Goal: Find specific page/section: Find specific page/section

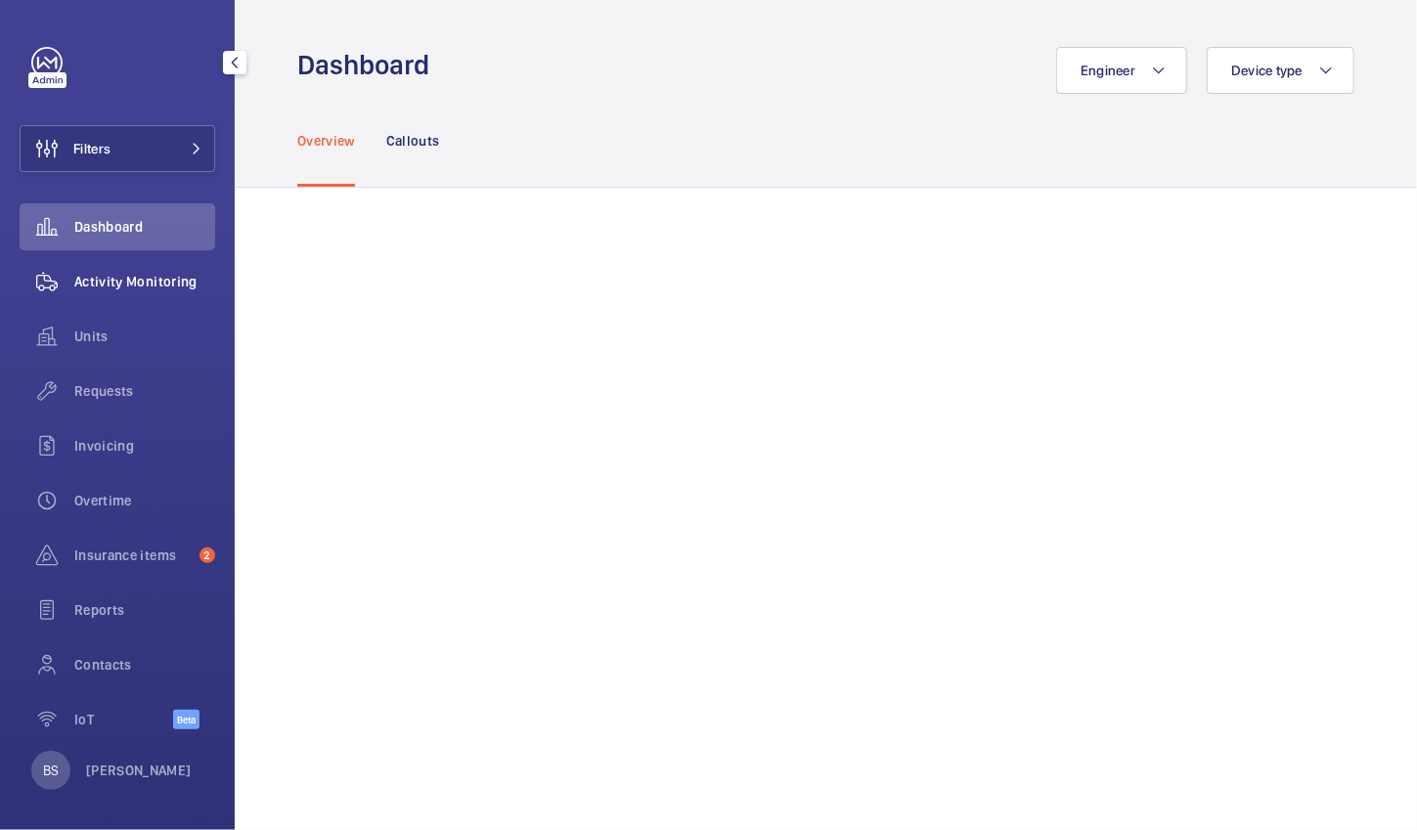
click at [107, 270] on div "Activity Monitoring" at bounding box center [118, 281] width 196 height 47
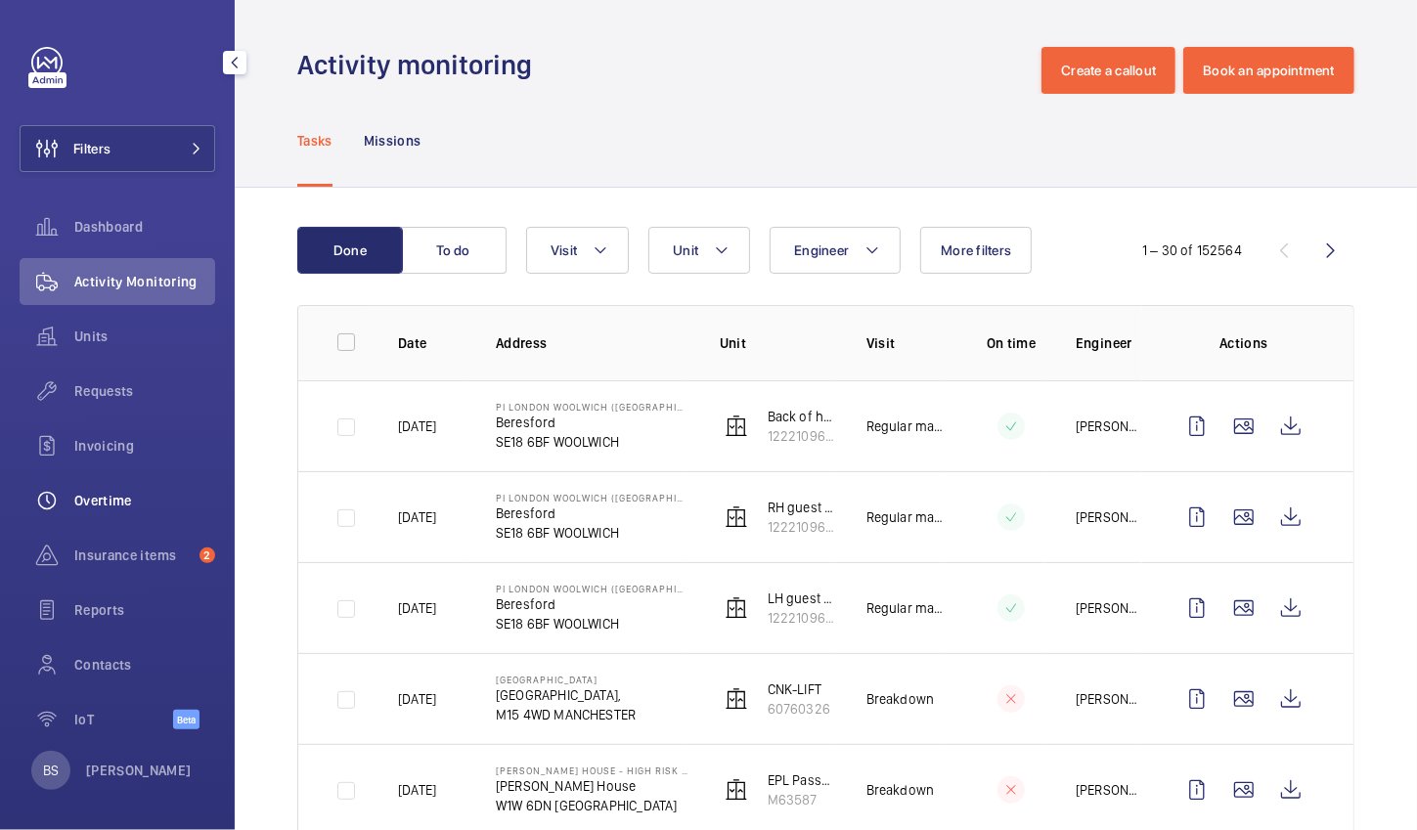
click at [114, 507] on span "Overtime" at bounding box center [144, 501] width 141 height 20
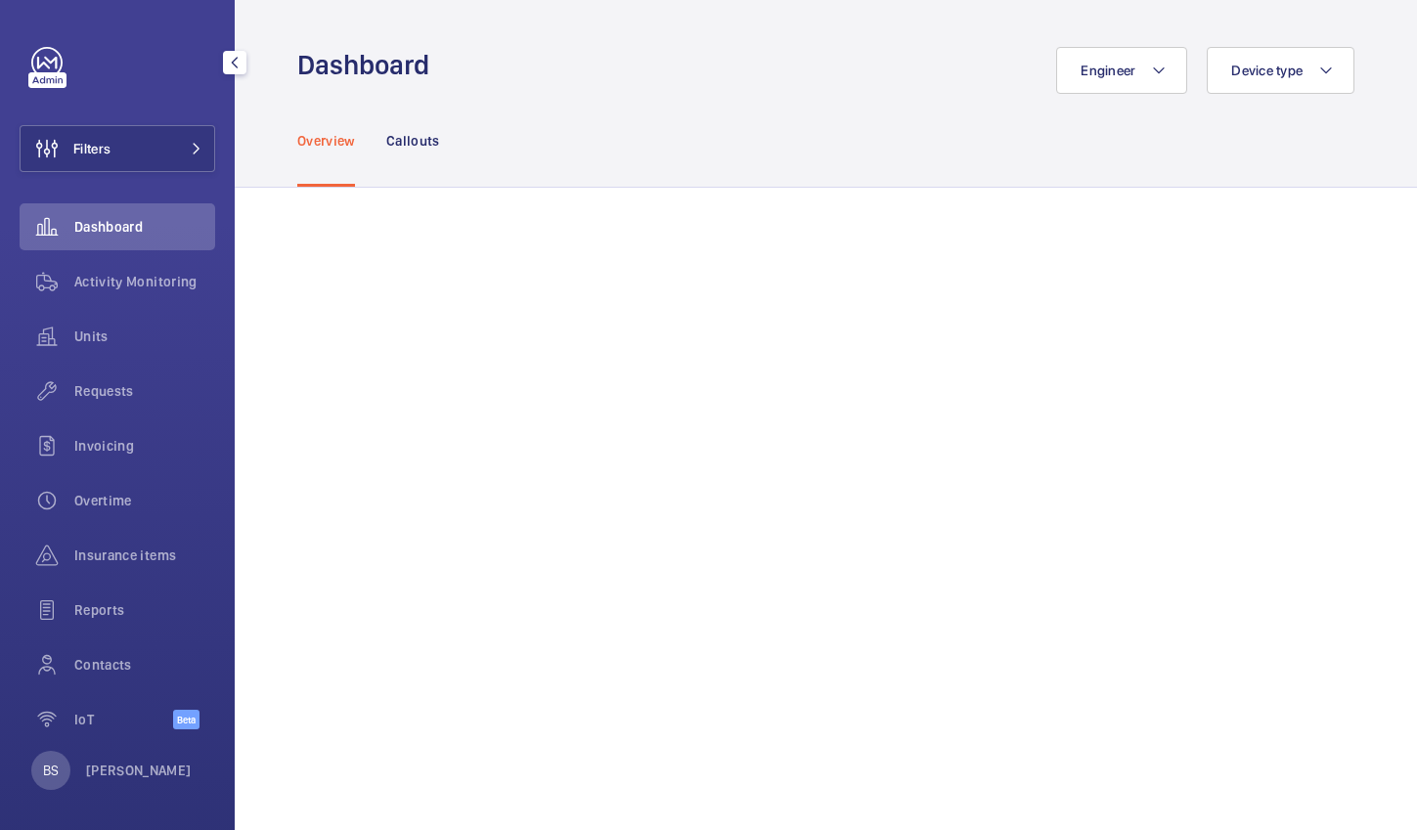
drag, startPoint x: 0, startPoint y: 0, endPoint x: 165, endPoint y: 244, distance: 295.0
click at [165, 244] on div "Dashboard" at bounding box center [118, 226] width 196 height 47
click at [144, 237] on div "Dashboard" at bounding box center [118, 226] width 196 height 47
click at [420, 157] on div "Callouts" at bounding box center [413, 140] width 54 height 93
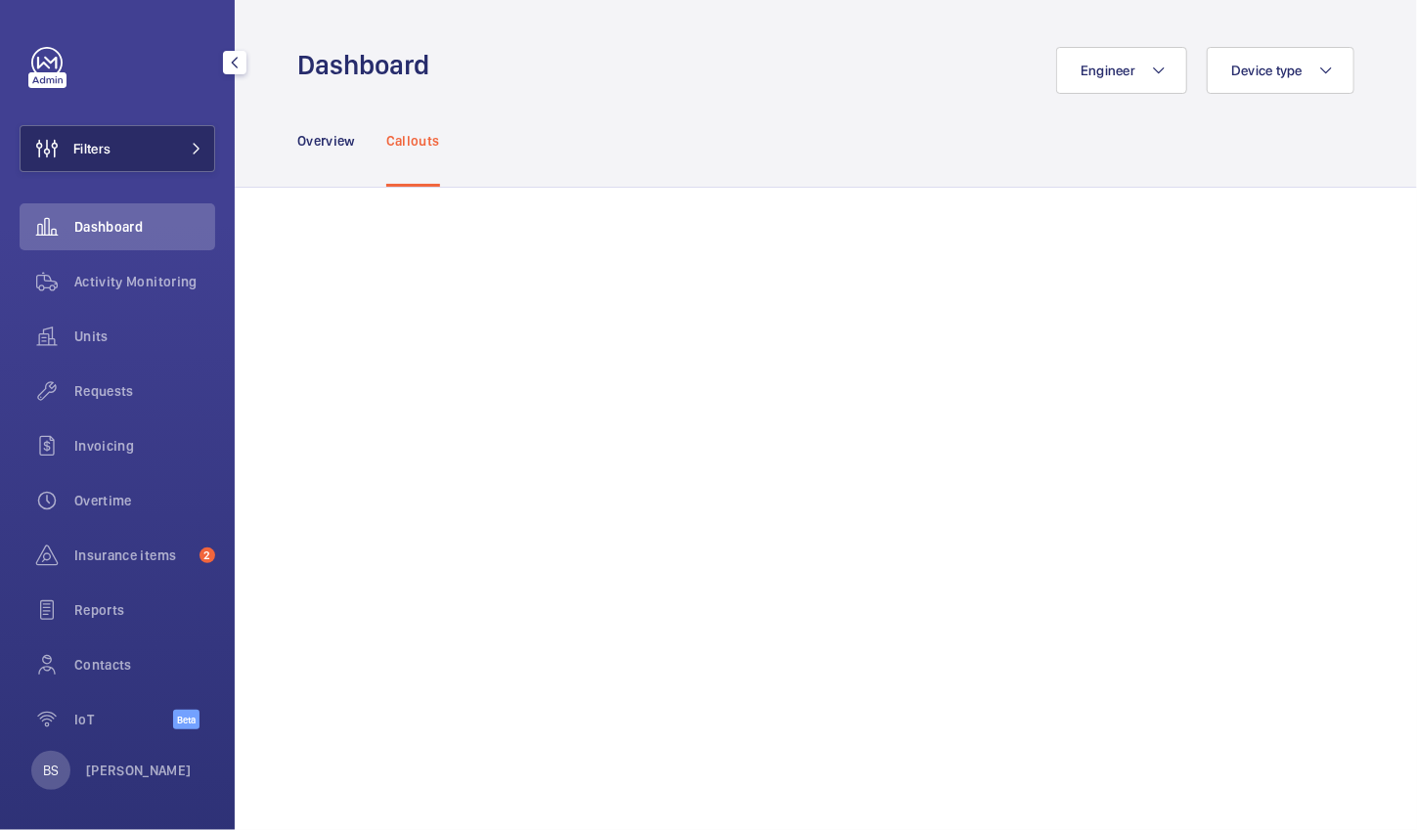
click at [127, 134] on button "Filters" at bounding box center [118, 148] width 196 height 47
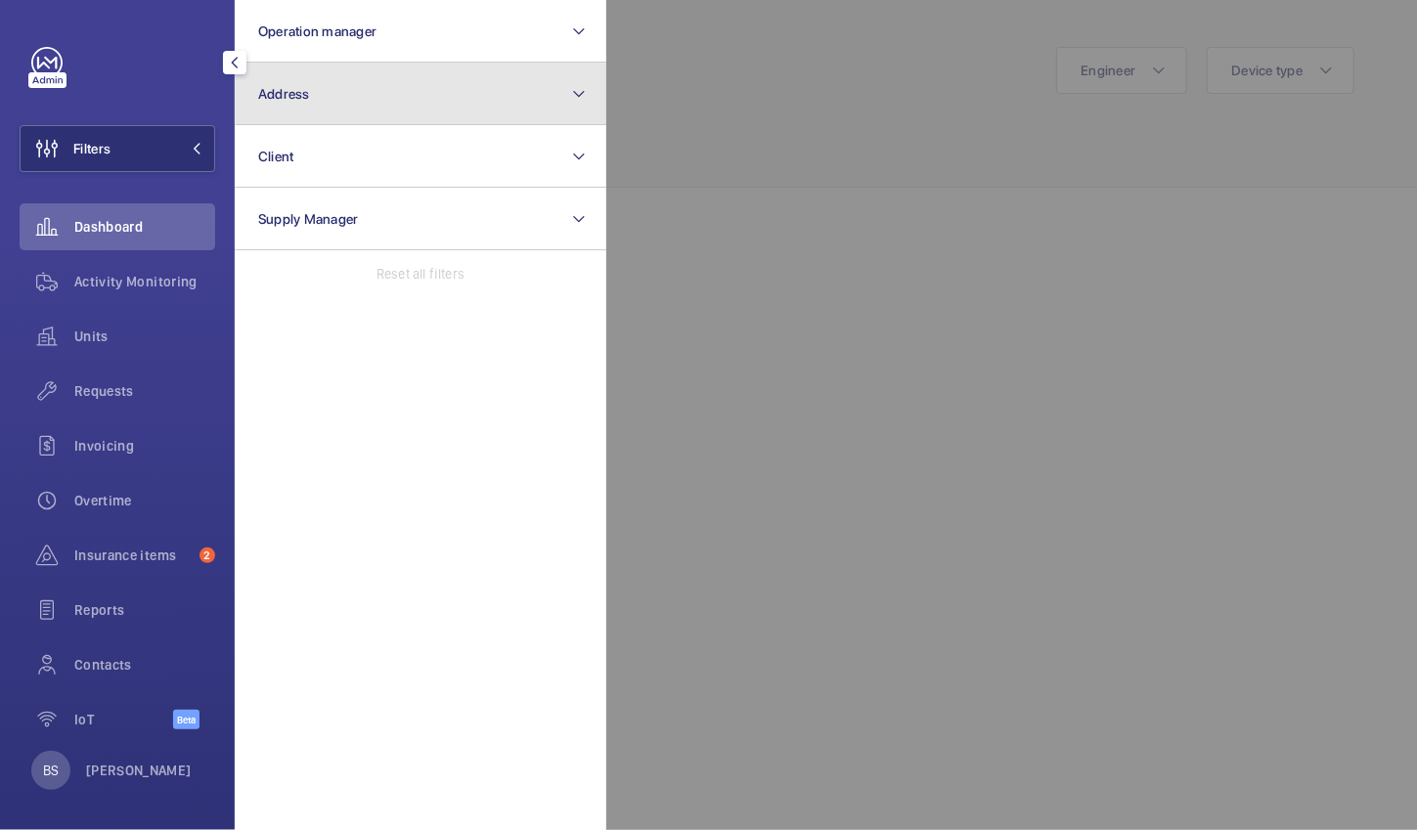
click at [336, 85] on button "Address" at bounding box center [420, 94] width 371 height 63
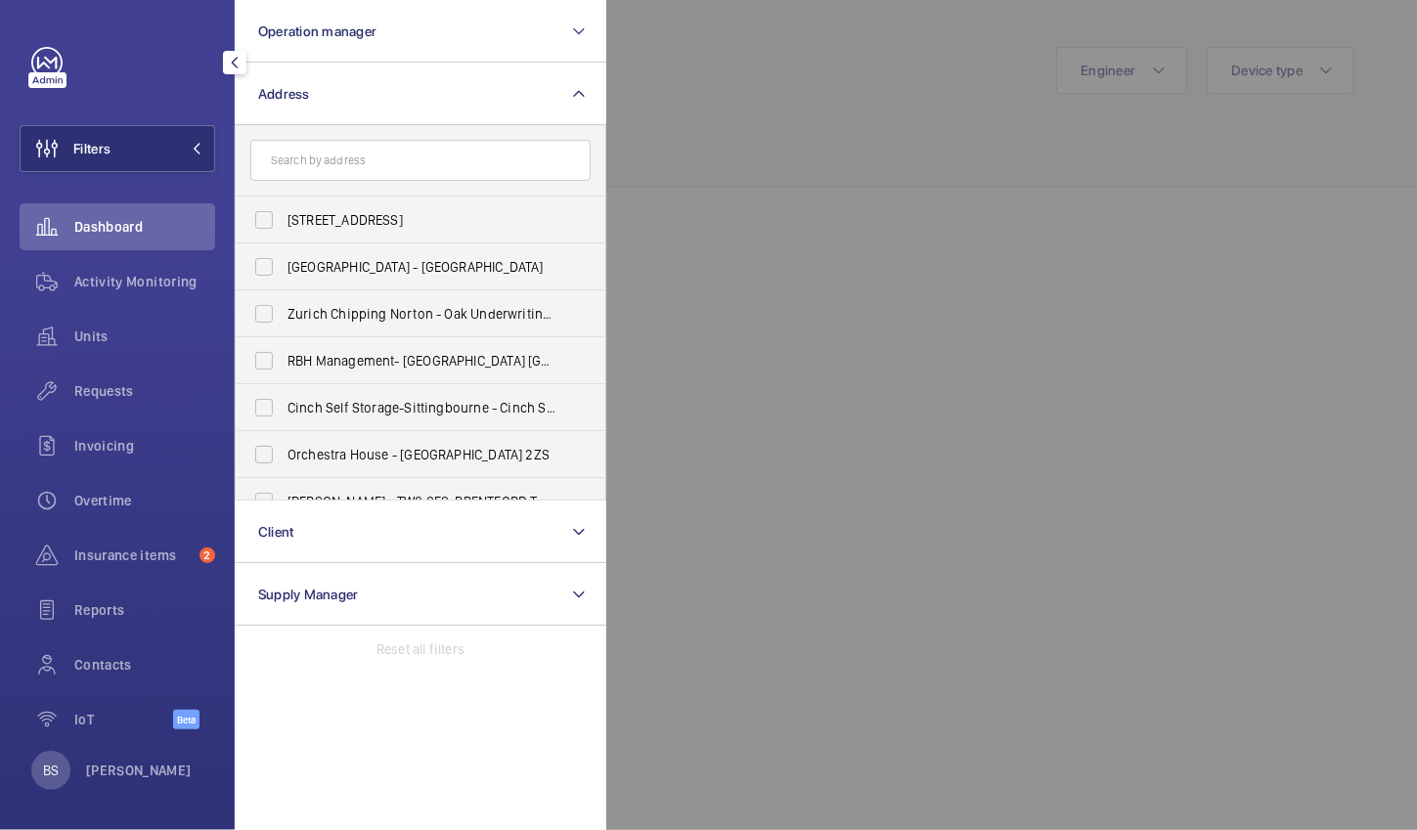
click at [536, 150] on input "text" at bounding box center [420, 160] width 340 height 41
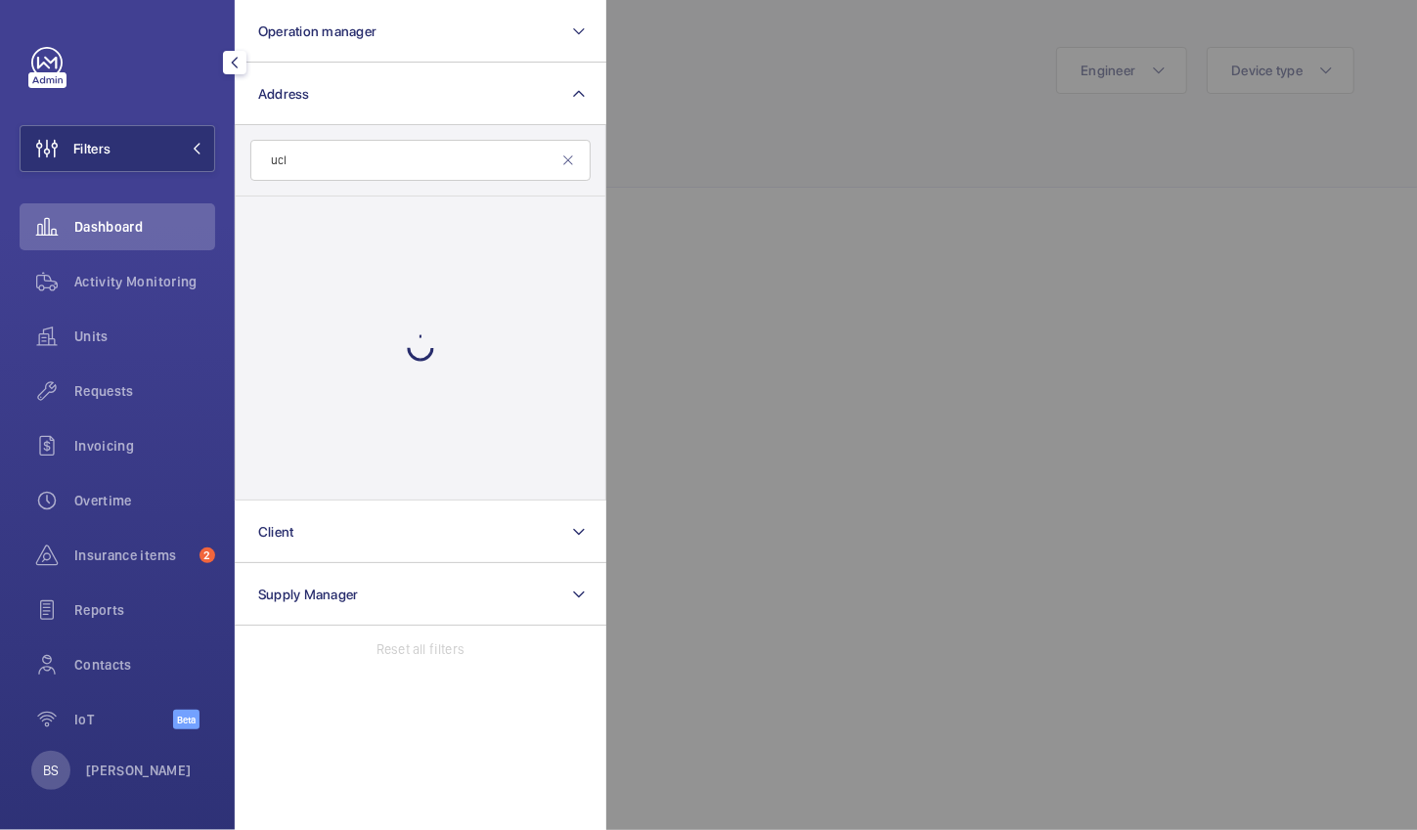
type input "uclh"
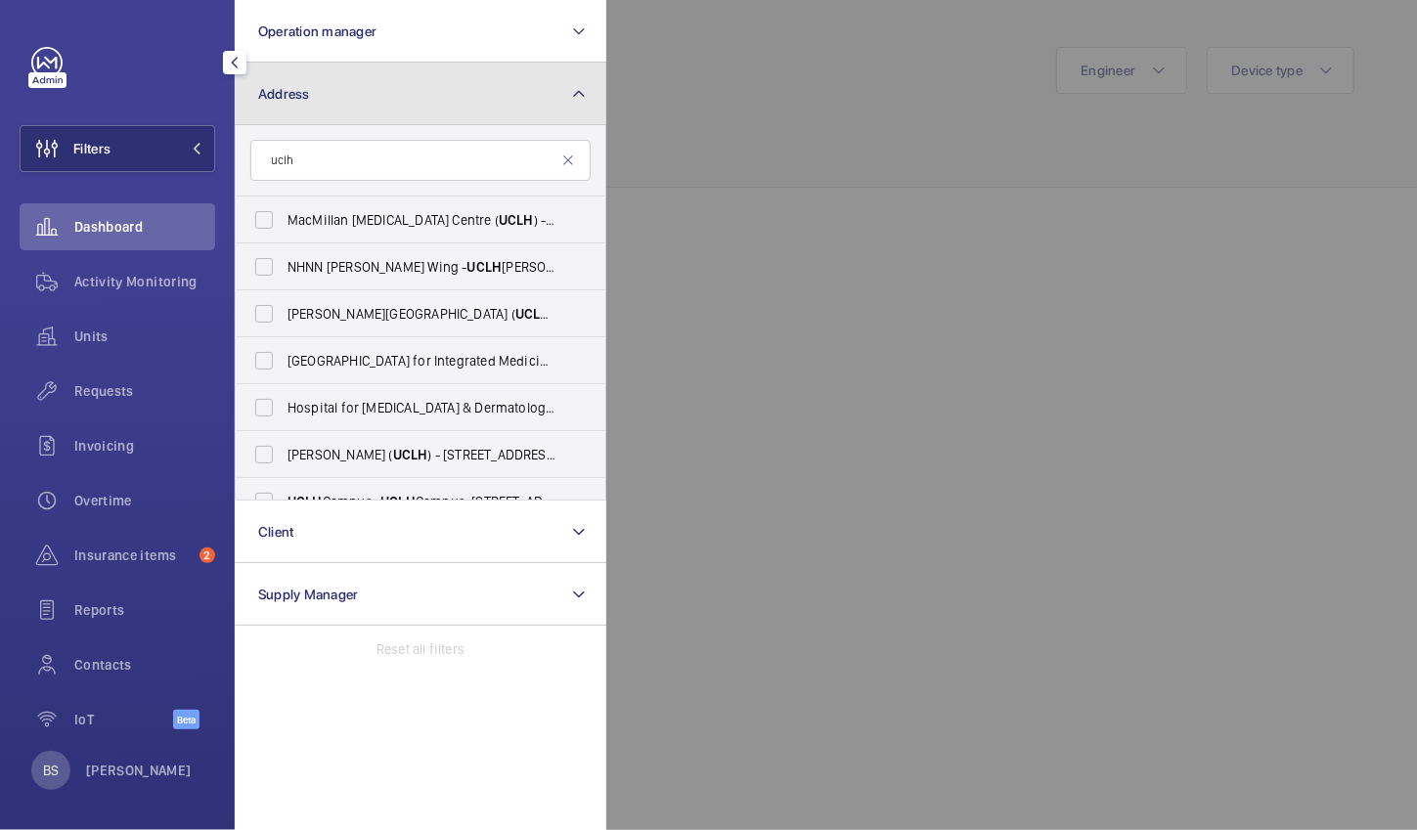
click at [440, 100] on button "Address" at bounding box center [420, 94] width 371 height 63
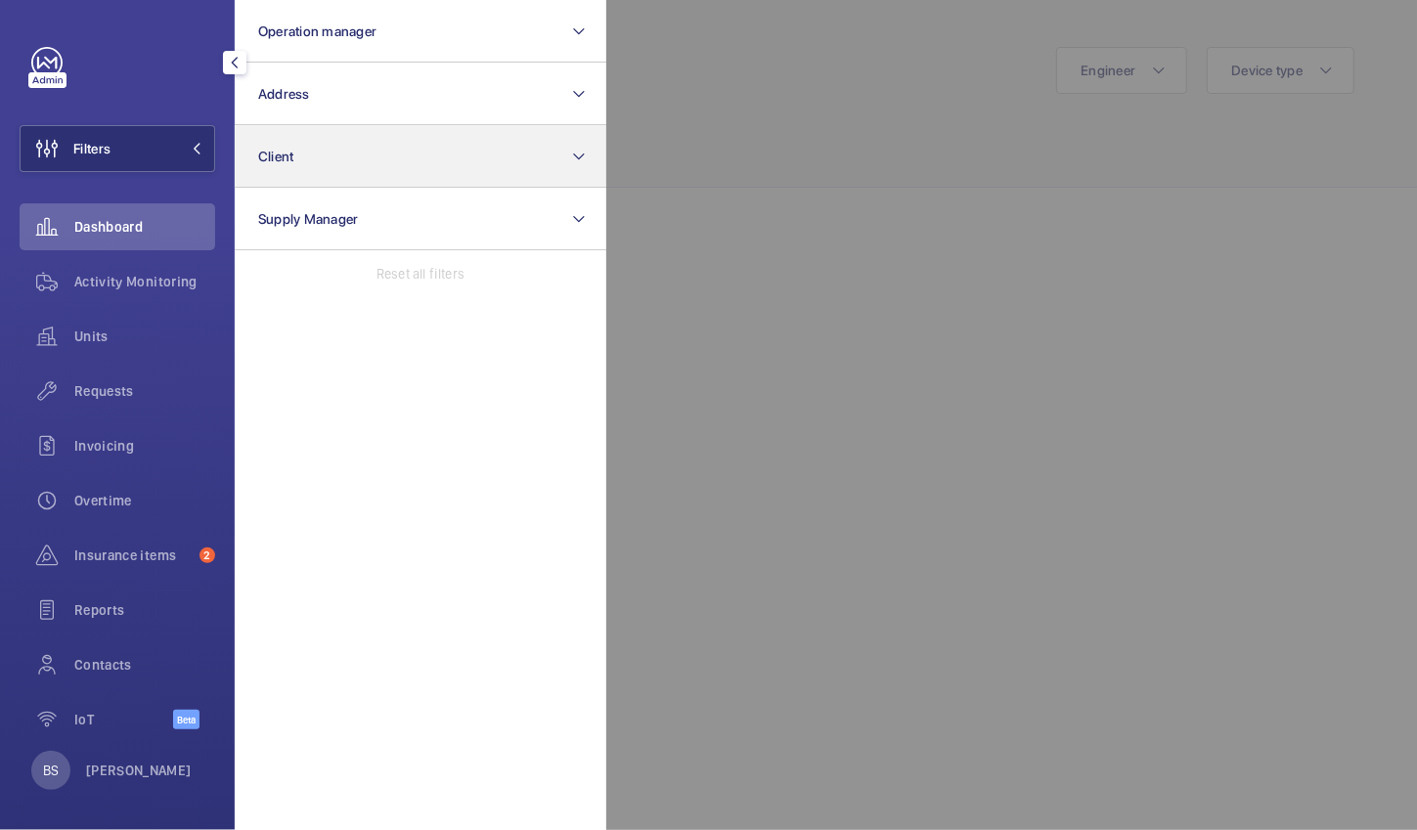
click at [449, 168] on button "Client" at bounding box center [420, 156] width 371 height 63
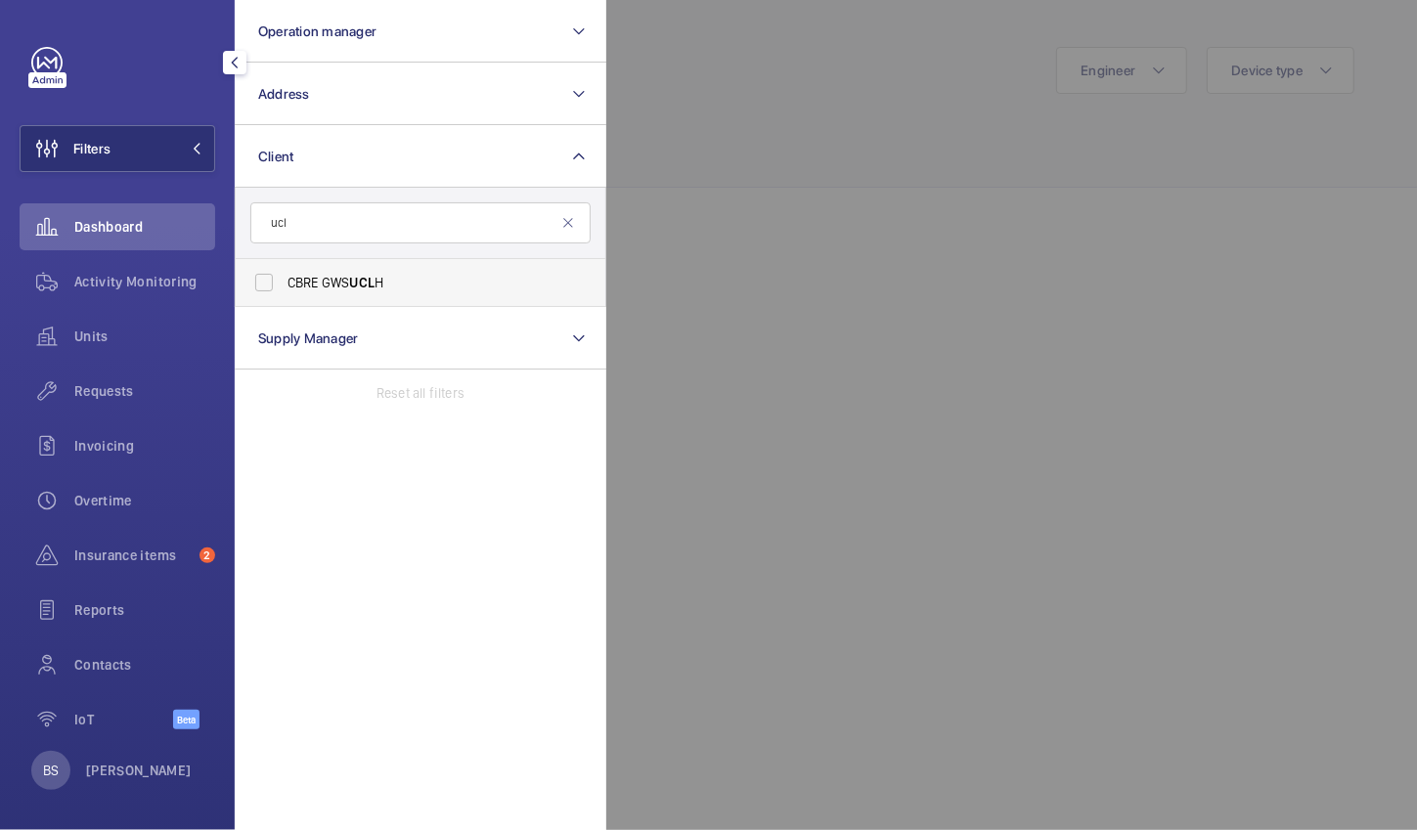
type input "ucl"
click at [292, 290] on span "CBRE GWS UCL H" at bounding box center [421, 283] width 269 height 20
click at [283, 290] on input "CBRE GWS UCL H" at bounding box center [263, 282] width 39 height 39
checkbox input "true"
click at [807, 214] on div at bounding box center [1314, 415] width 1417 height 830
